Goal: Transaction & Acquisition: Purchase product/service

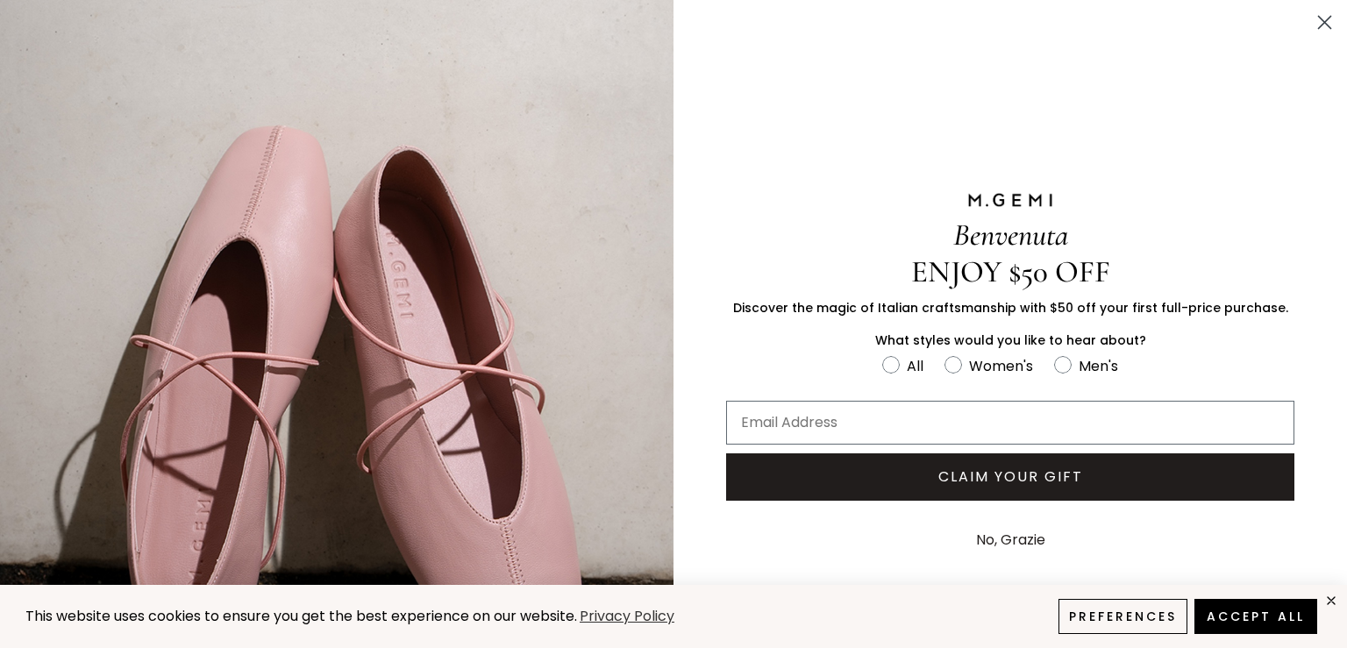
click at [1016, 536] on button "No, Grazie" at bounding box center [1010, 540] width 87 height 44
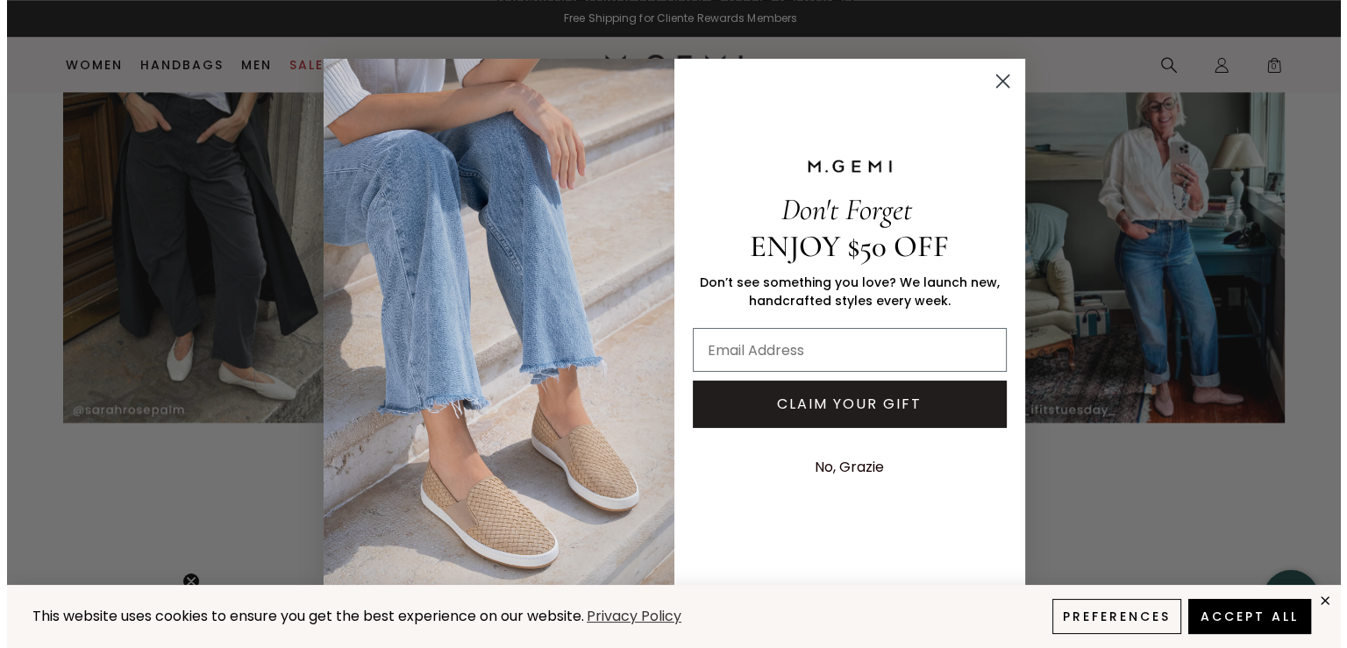
scroll to position [2628, 0]
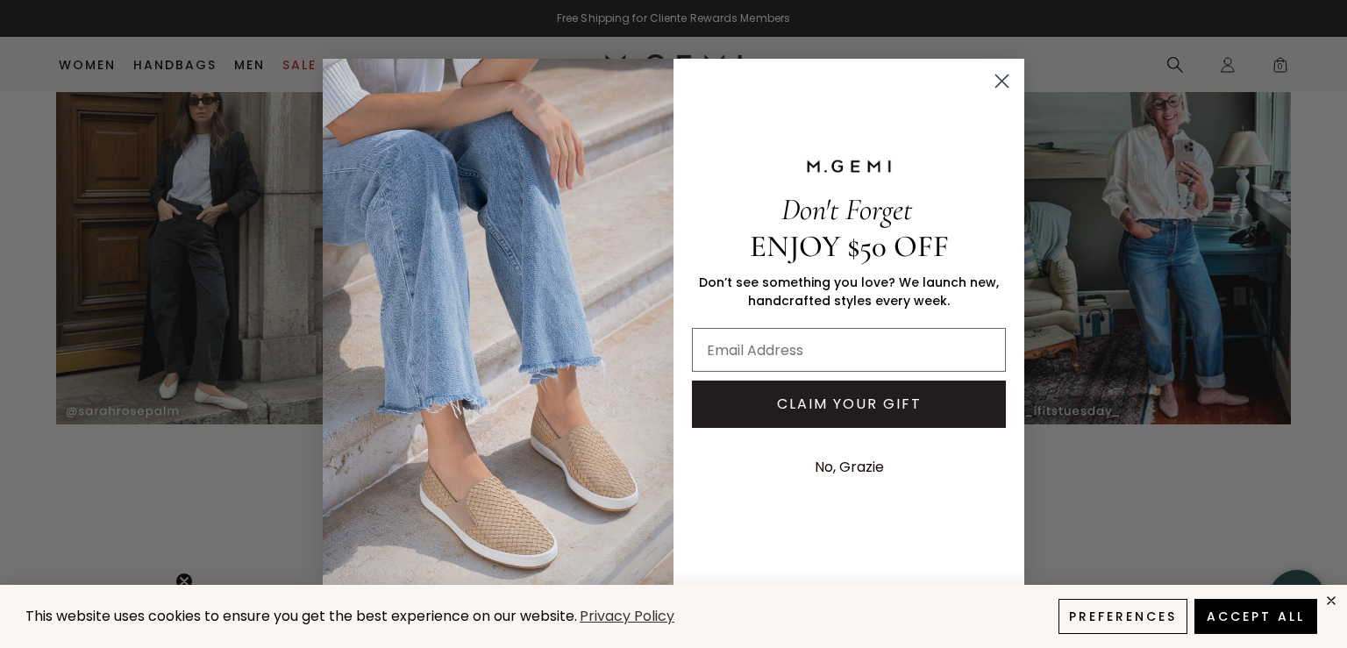
drag, startPoint x: 1338, startPoint y: 38, endPoint x: 1324, endPoint y: 103, distance: 66.4
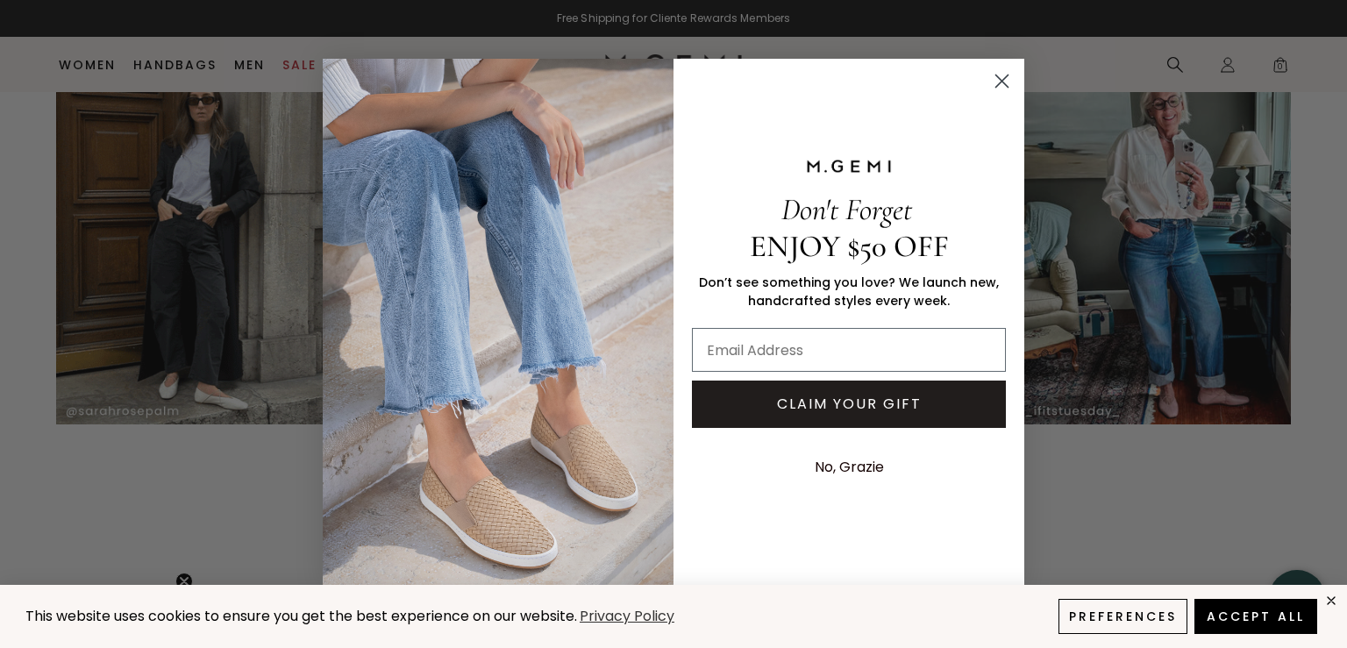
click at [1003, 82] on icon "Close dialog" at bounding box center [1002, 81] width 12 height 12
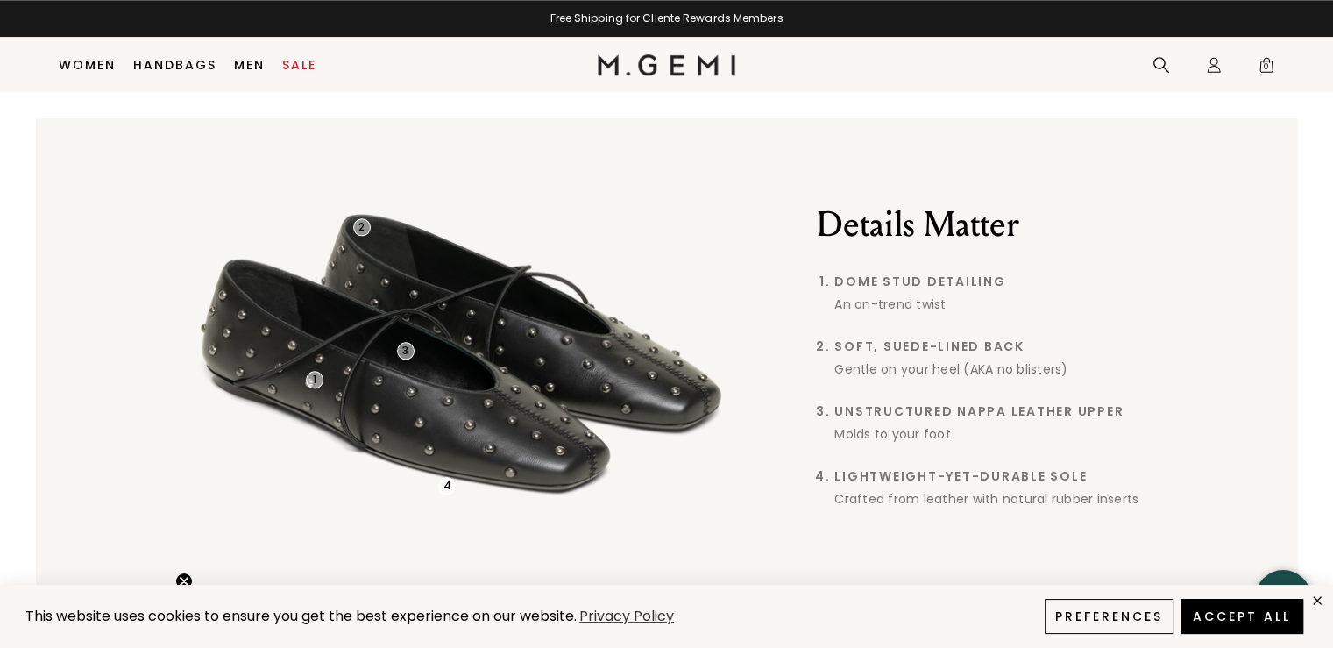
scroll to position [3751, 0]
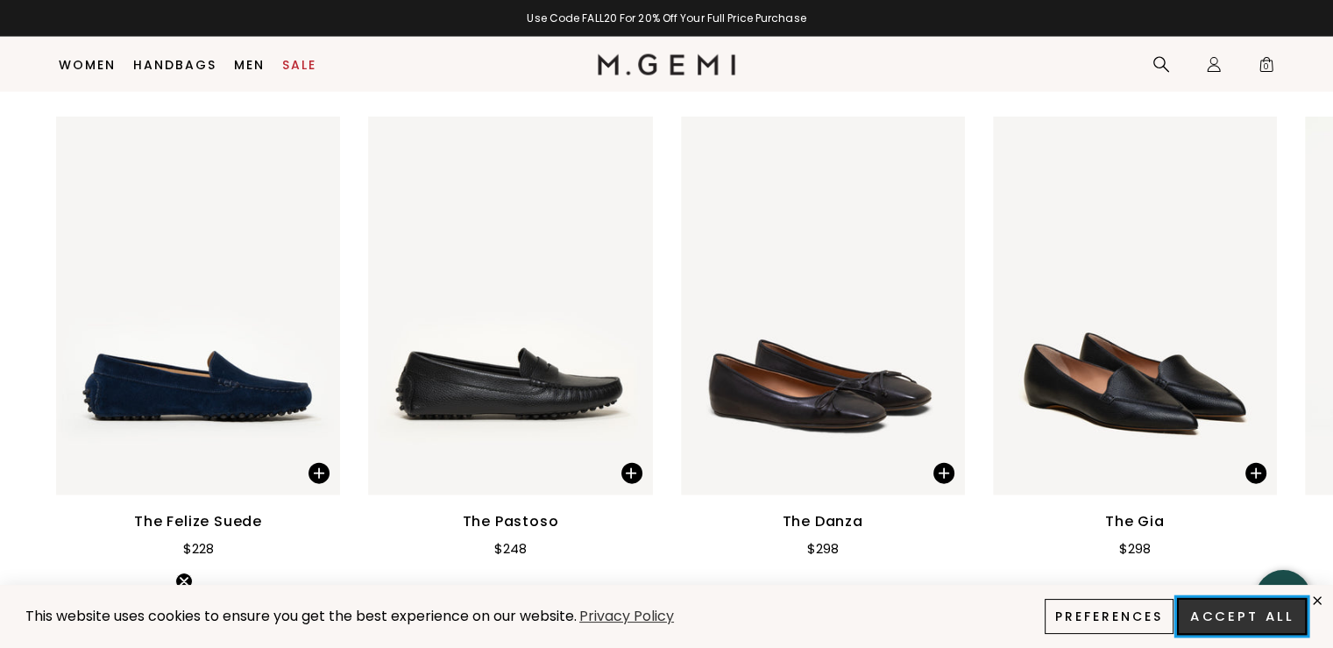
click at [1264, 618] on button "Accept All" at bounding box center [1242, 616] width 130 height 37
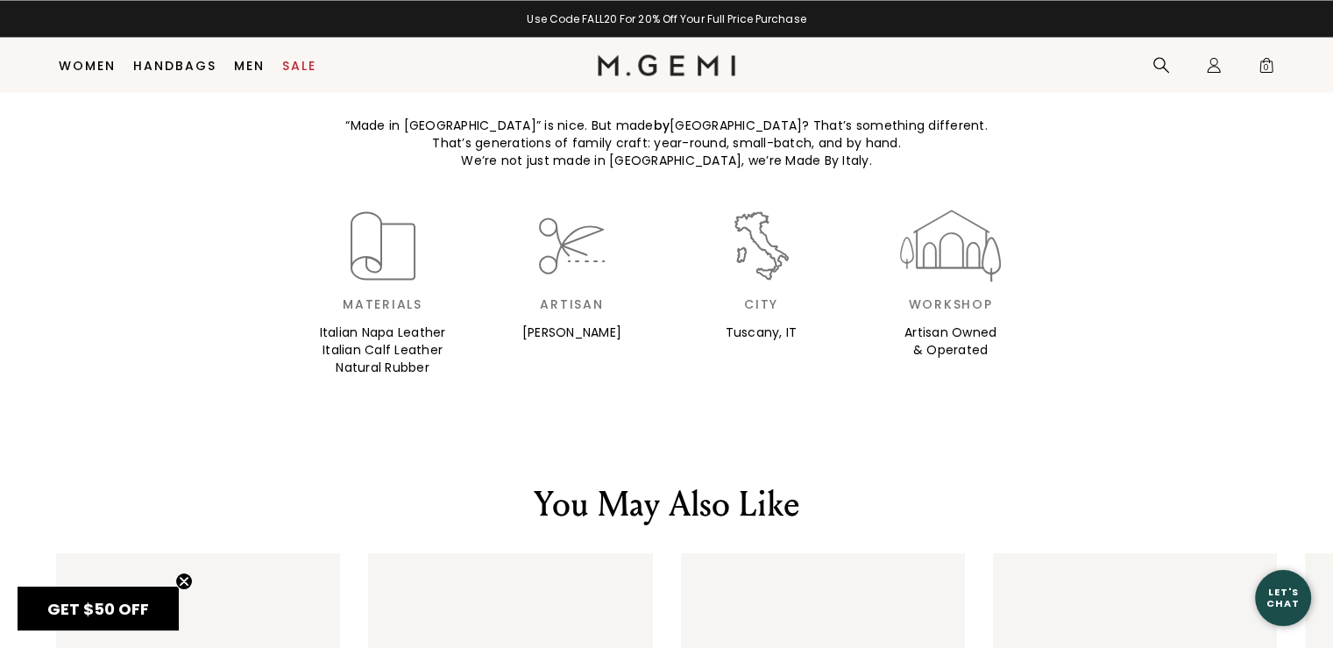
scroll to position [3692, 0]
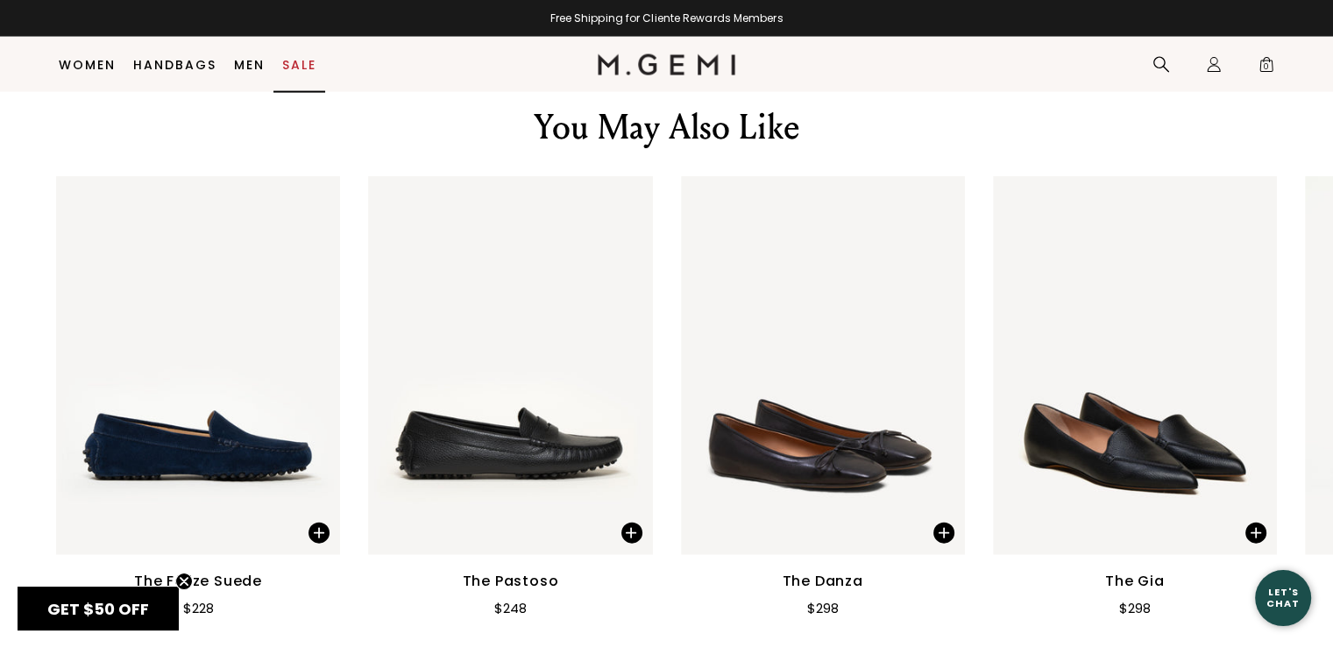
click at [305, 61] on link "Sale" at bounding box center [299, 65] width 34 height 14
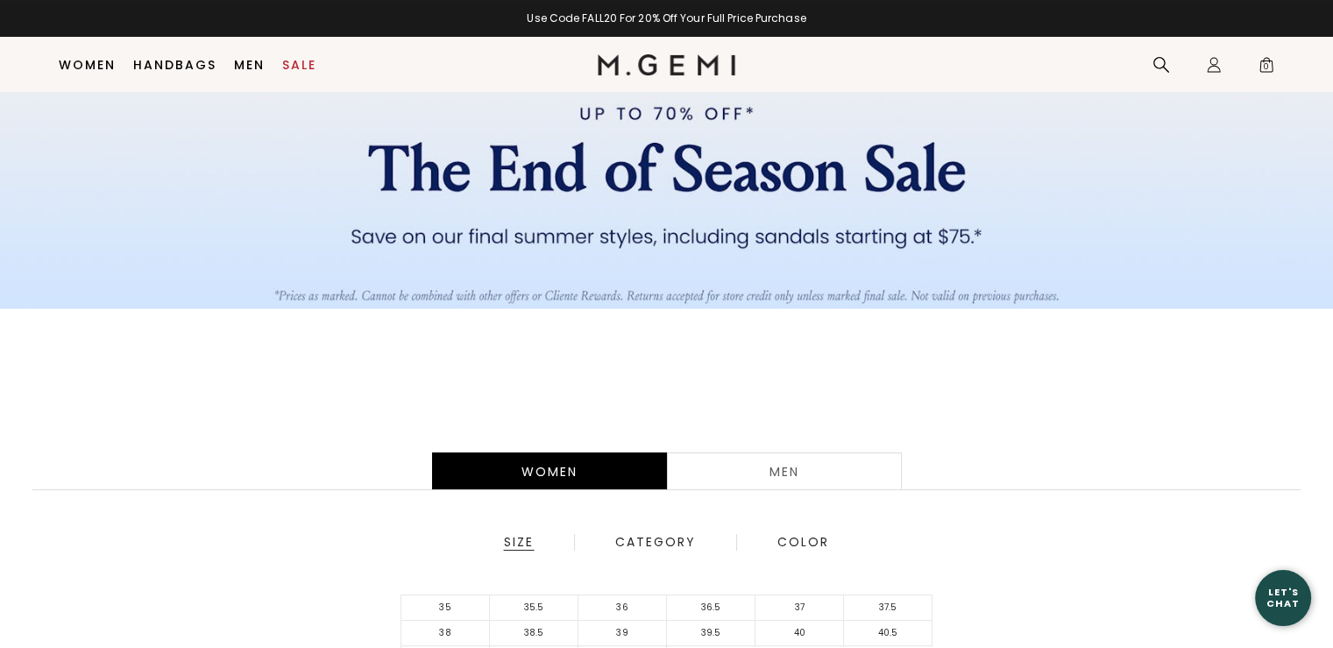
scroll to position [225, 0]
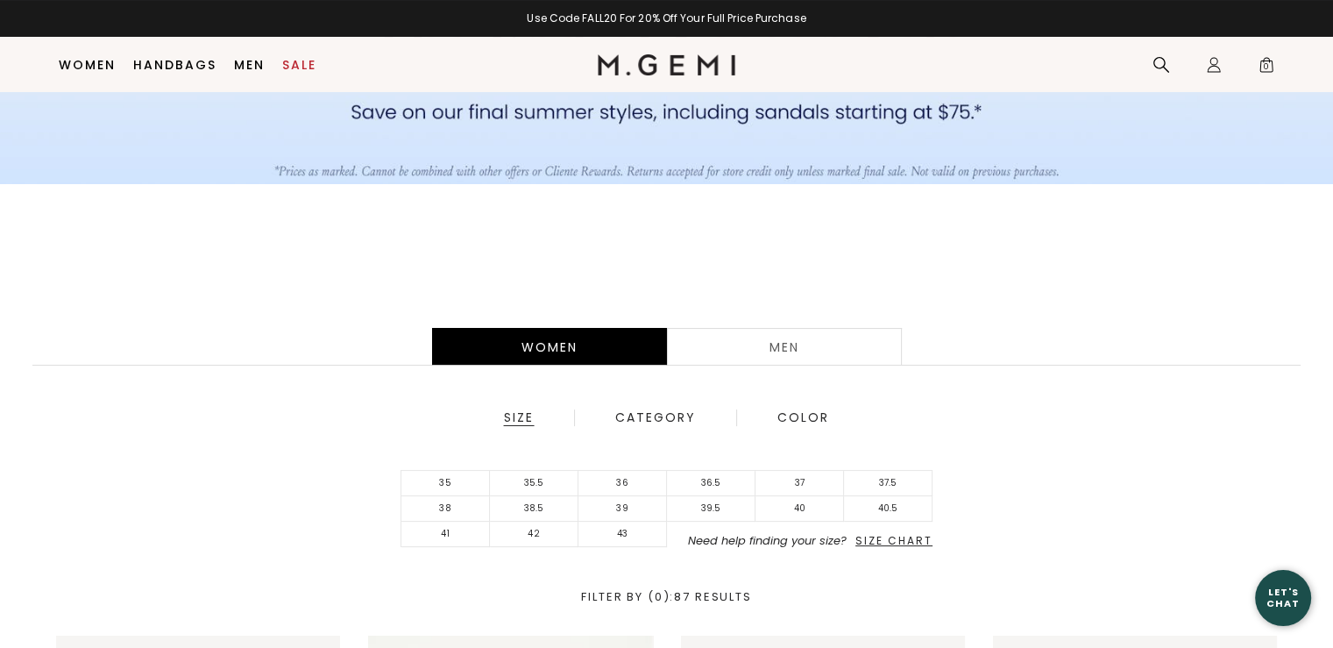
click at [554, 326] on div "Women Men Size Category Color 35 35.5 36 36.5 37 37.5 38 38.5 39 39.5 40 40.5 4…" at bounding box center [666, 464] width 1333 height 343
click at [621, 482] on li "36" at bounding box center [623, 483] width 89 height 25
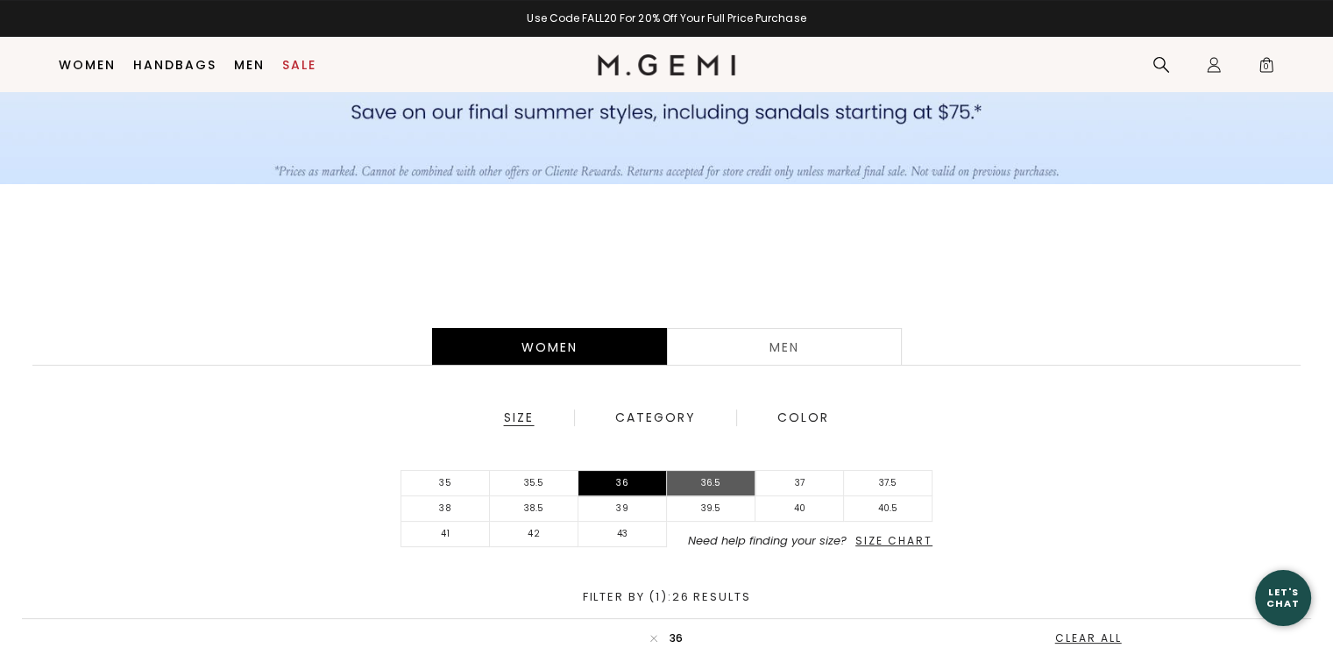
click at [717, 480] on li "36.5" at bounding box center [711, 483] width 89 height 25
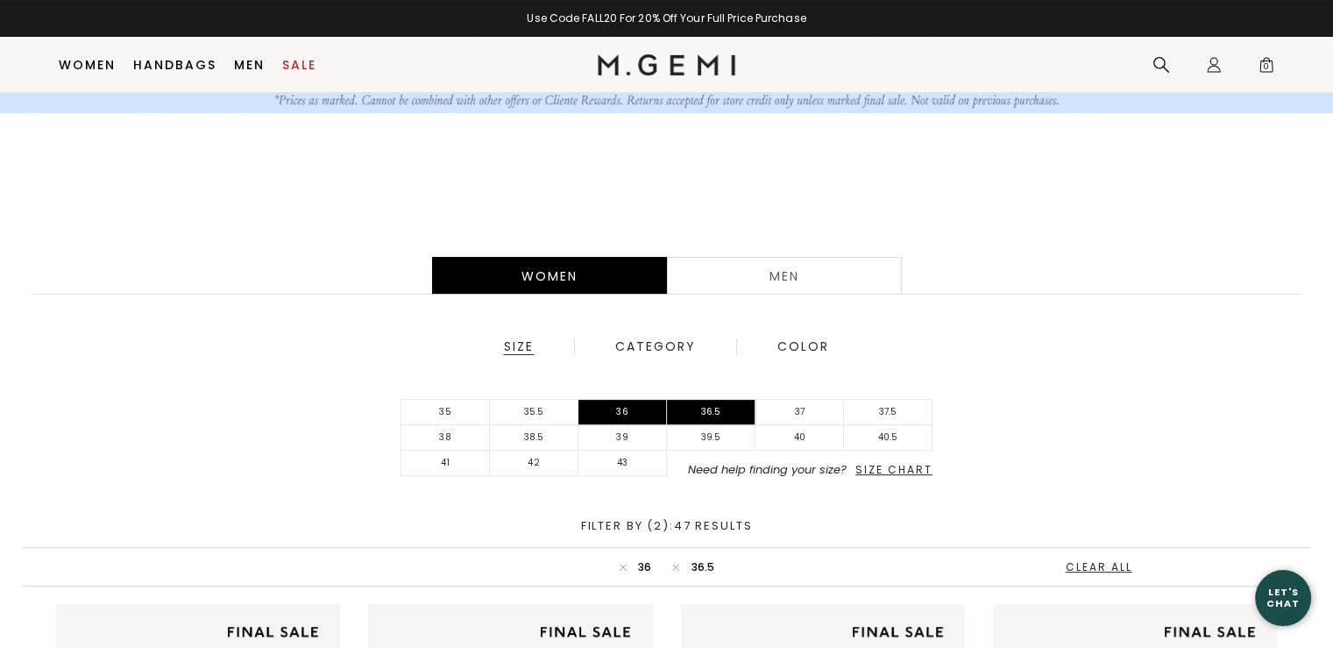
scroll to position [401, 0]
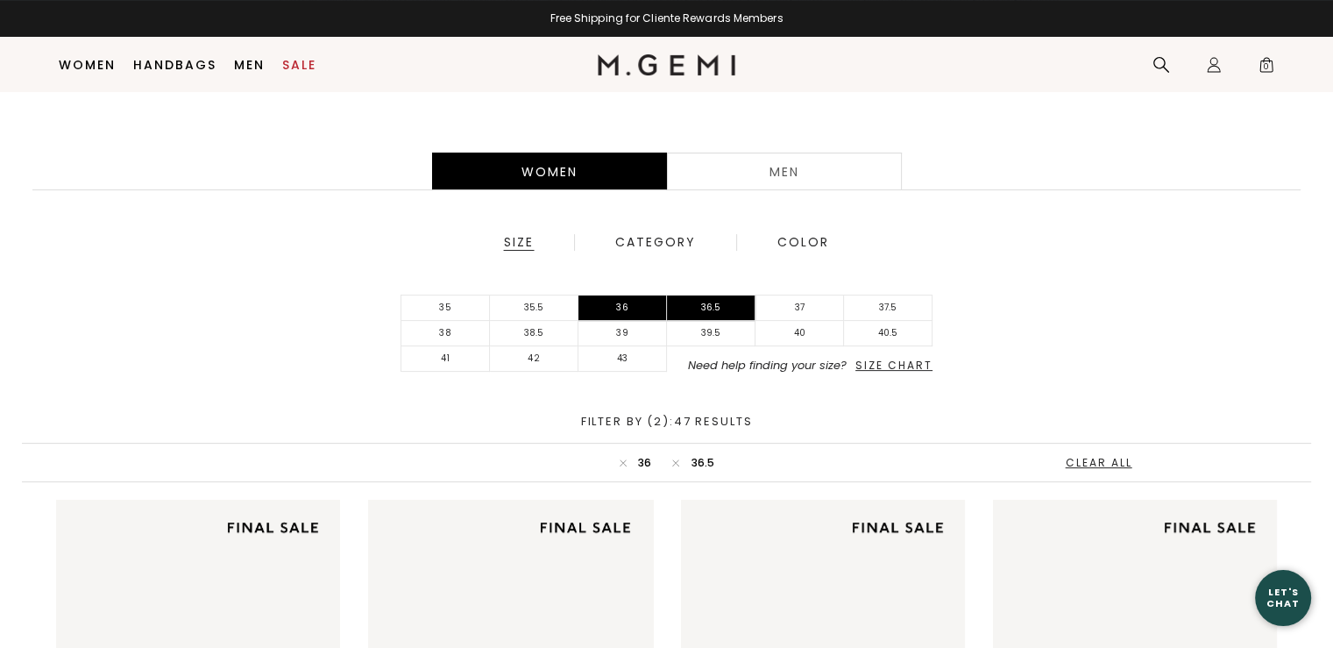
click at [1063, 307] on div "35 35.5 36 36.5 37 37.5 38 38.5 39 39.5 40 40.5 41 42 43 Need help finding your…" at bounding box center [667, 333] width 1290 height 77
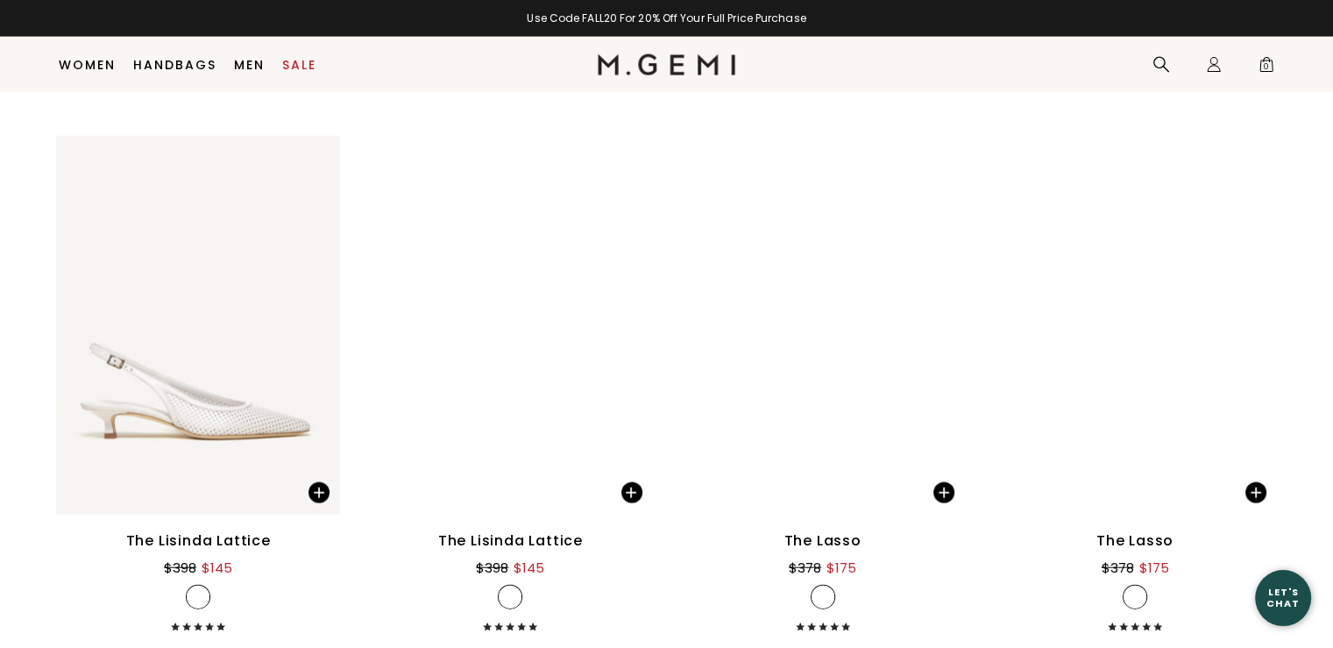
scroll to position [3644, 0]
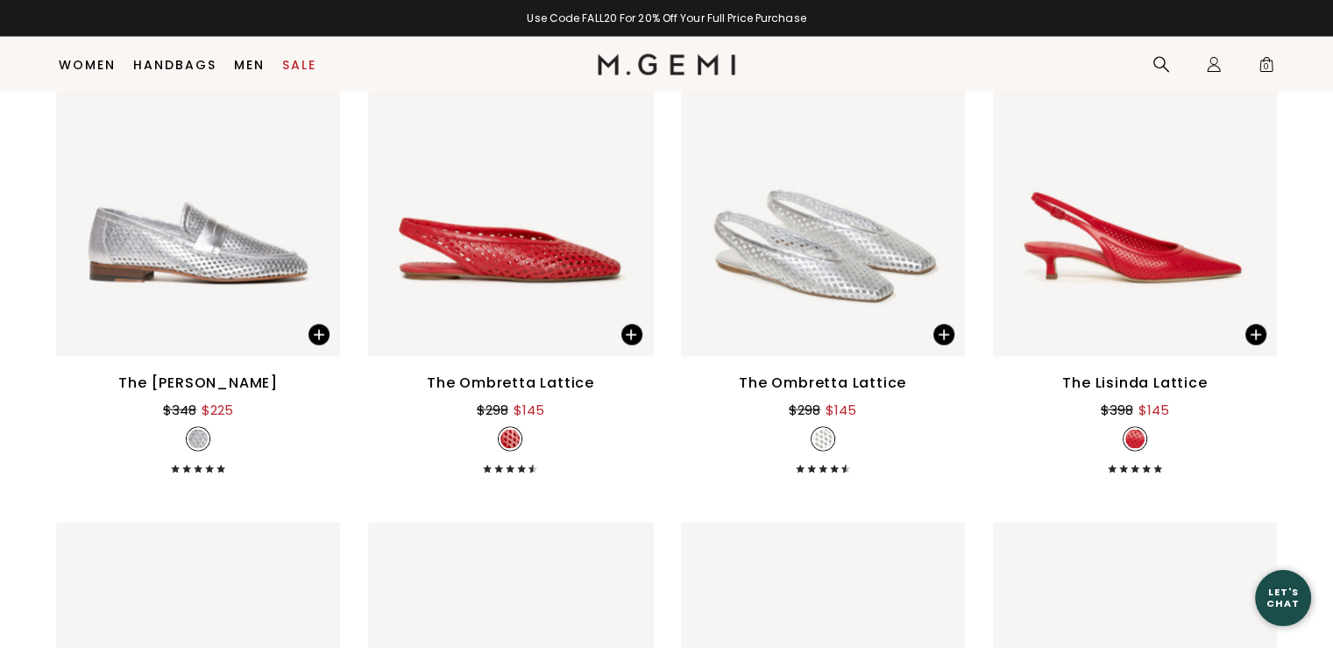
click at [1292, 594] on div "Let's Chat" at bounding box center [1283, 597] width 56 height 22
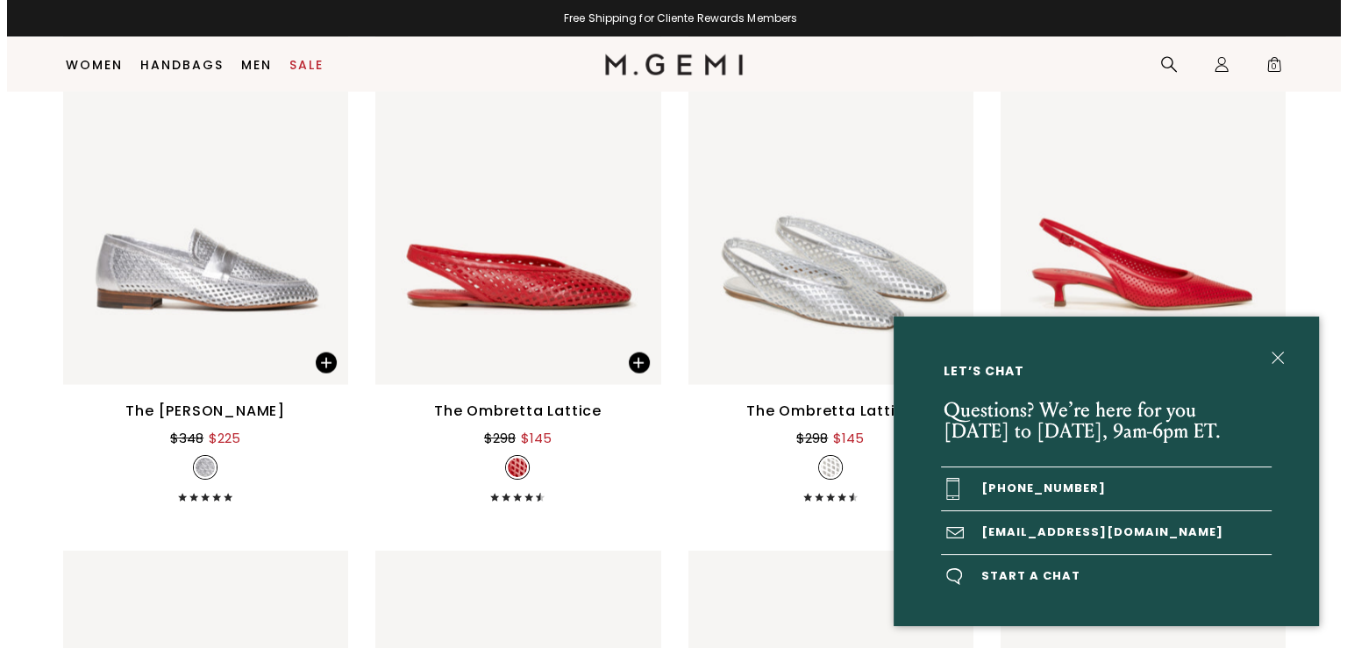
scroll to position [3671, 0]
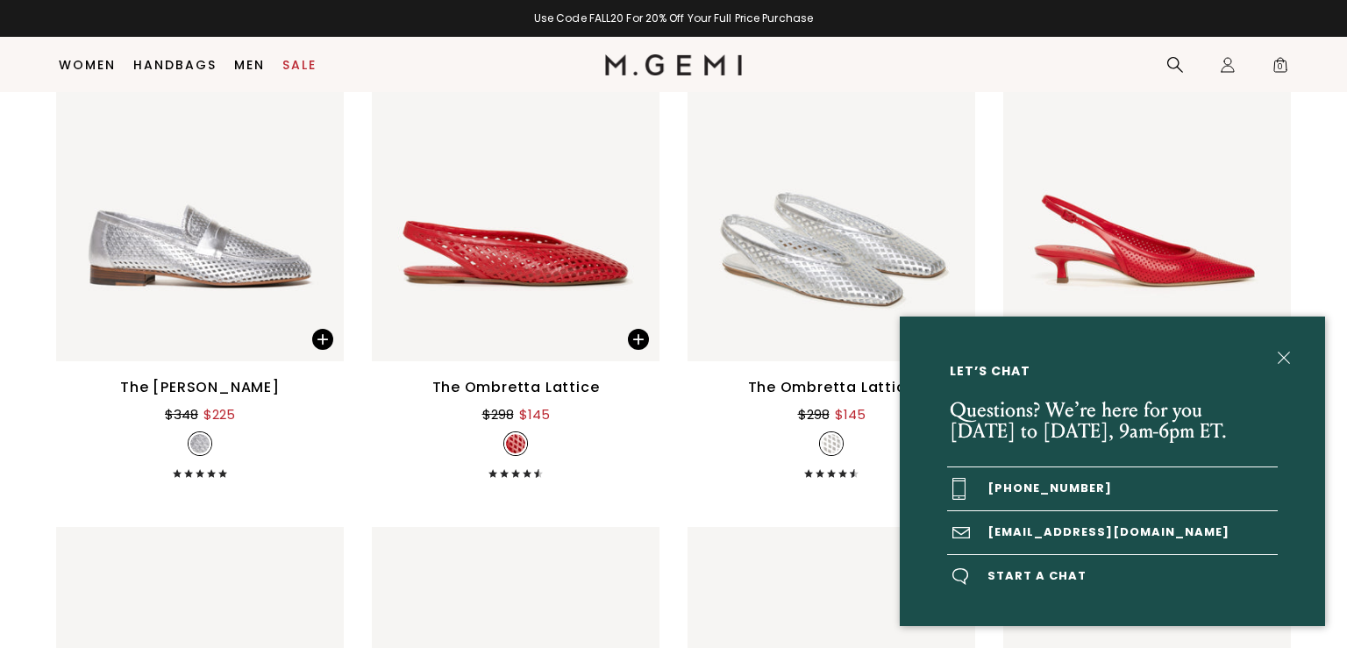
click at [1006, 532] on link "[EMAIL_ADDRESS][DOMAIN_NAME]" at bounding box center [1112, 532] width 331 height 43
click at [1283, 357] on img at bounding box center [1283, 358] width 12 height 12
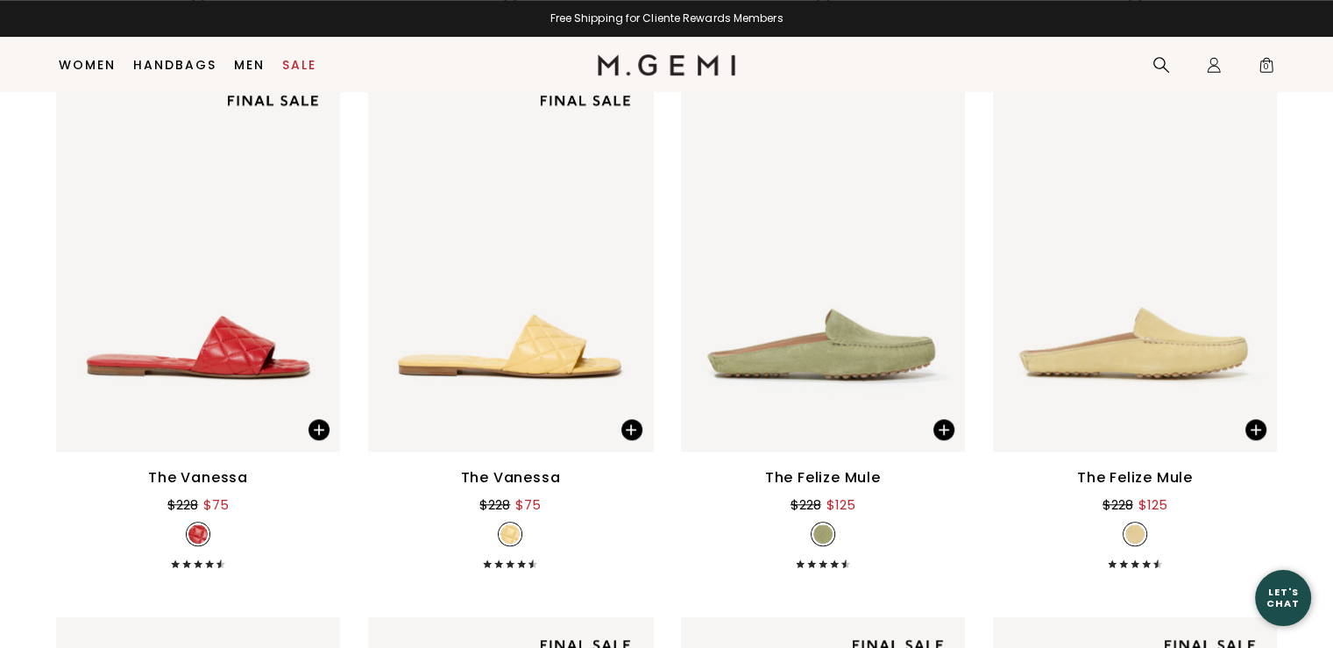
scroll to position [1452, 0]
